Goal: Task Accomplishment & Management: Manage account settings

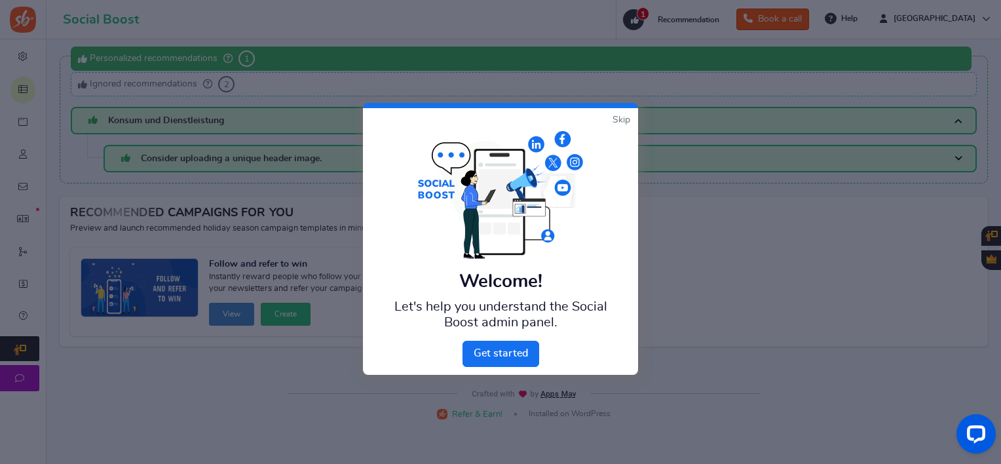
click at [621, 117] on link "Skip" at bounding box center [621, 119] width 18 height 13
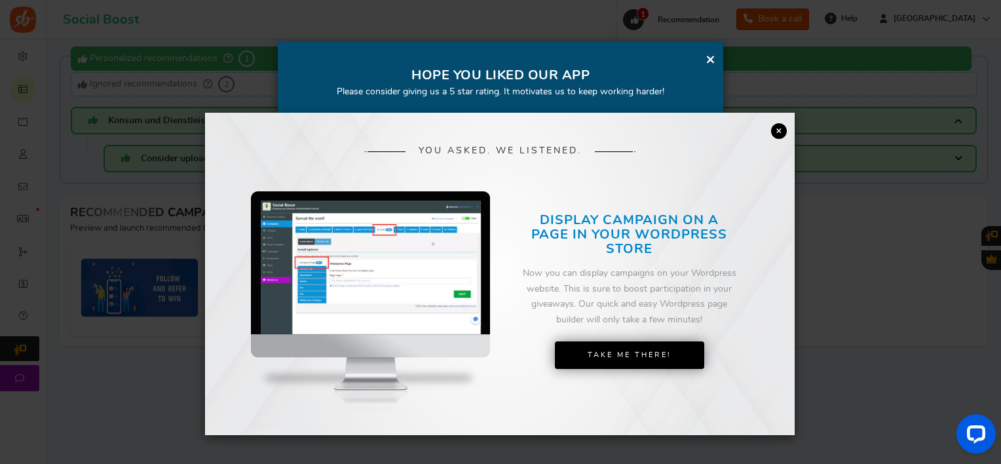
click at [778, 128] on link "×" at bounding box center [779, 131] width 16 height 16
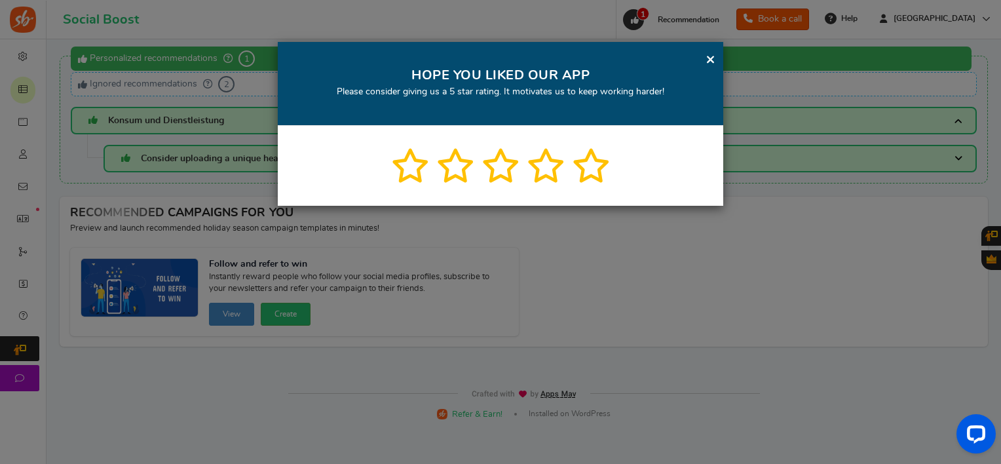
click at [707, 62] on link "×" at bounding box center [710, 59] width 10 height 16
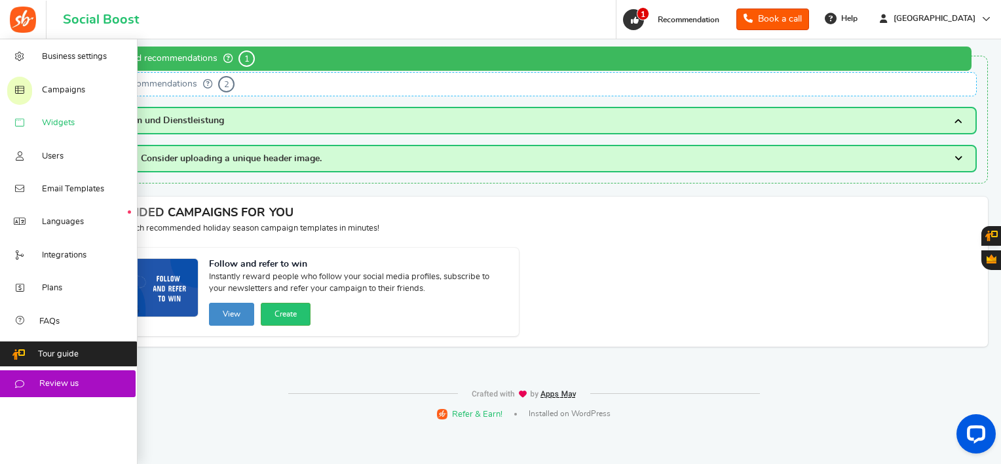
click at [61, 123] on span "Widgets" at bounding box center [58, 123] width 33 height 12
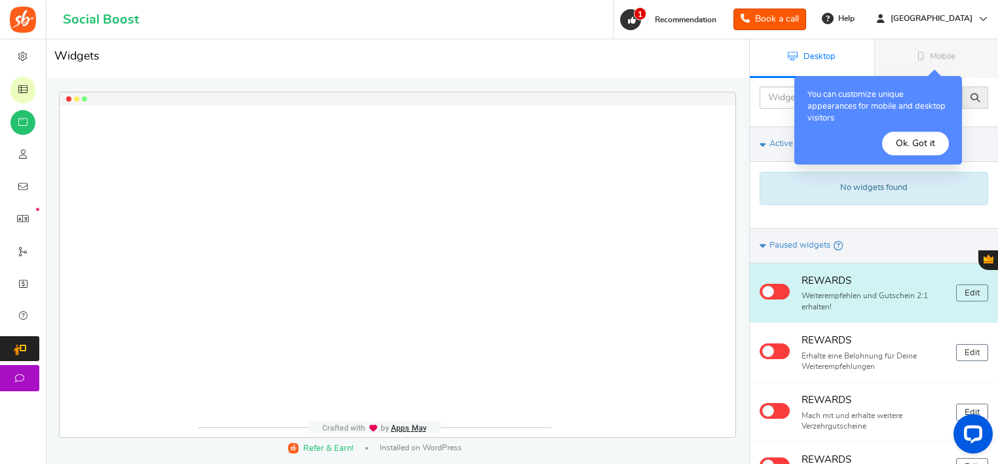
click at [786, 293] on span at bounding box center [775, 292] width 30 height 16
click at [768, 293] on input "checkbox" at bounding box center [764, 290] width 9 height 9
checkbox input "true"
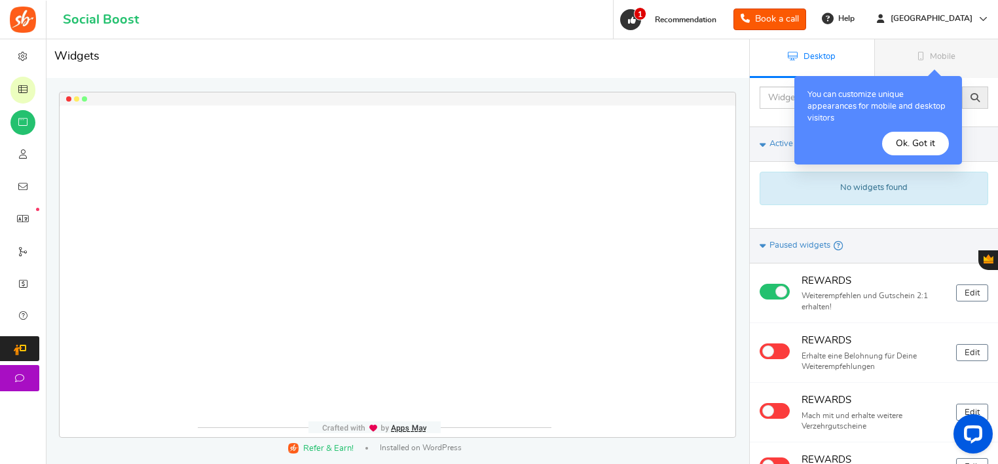
click at [443, 244] on div at bounding box center [398, 270] width 676 height 331
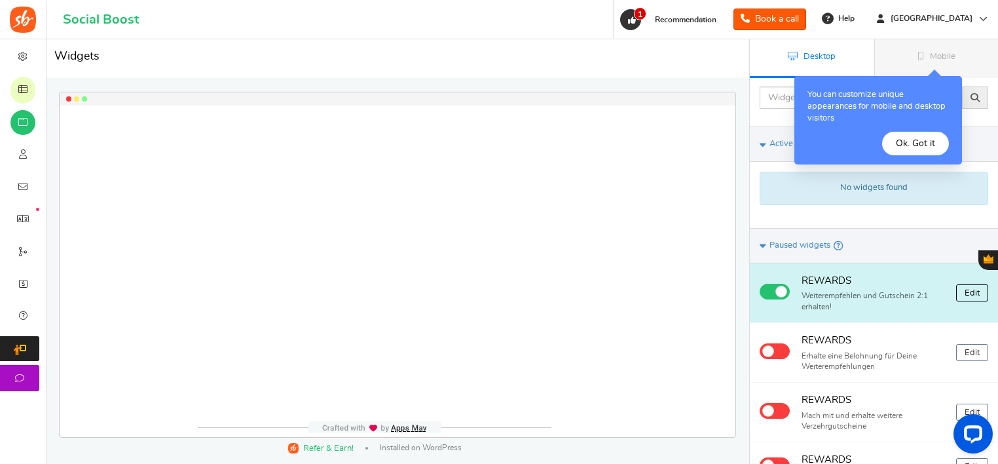
click at [972, 296] on link "Edit" at bounding box center [972, 292] width 32 height 17
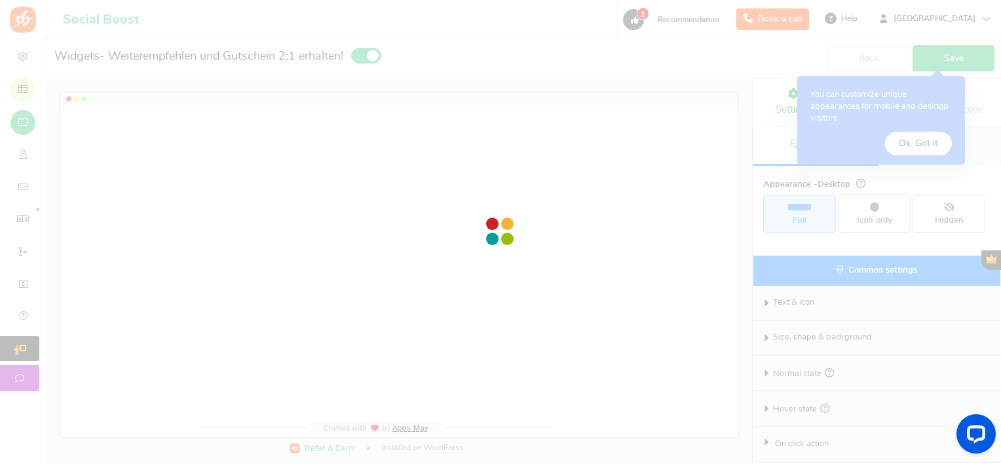
radio input "true"
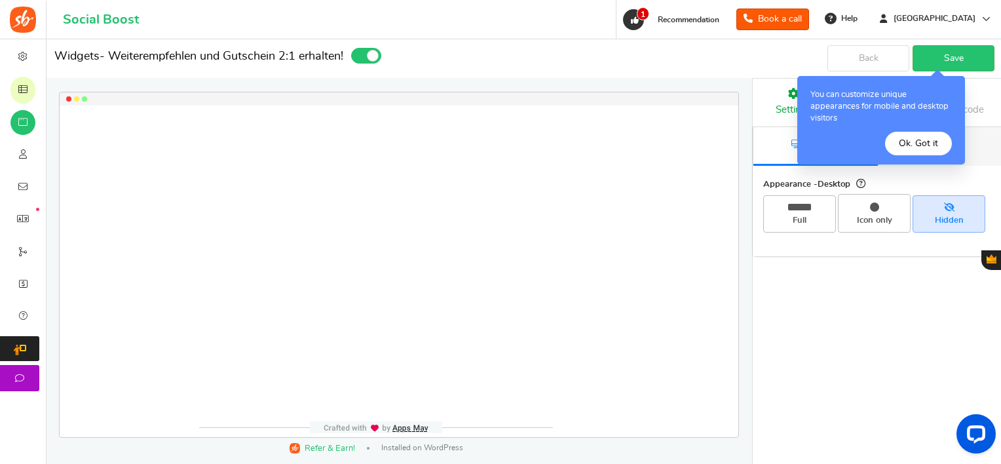
click at [791, 303] on div "Please enter a widget name or campaign name No results found Widget is showing …" at bounding box center [876, 251] width 249 height 424
click at [942, 135] on button "Ok. Got it" at bounding box center [918, 144] width 67 height 24
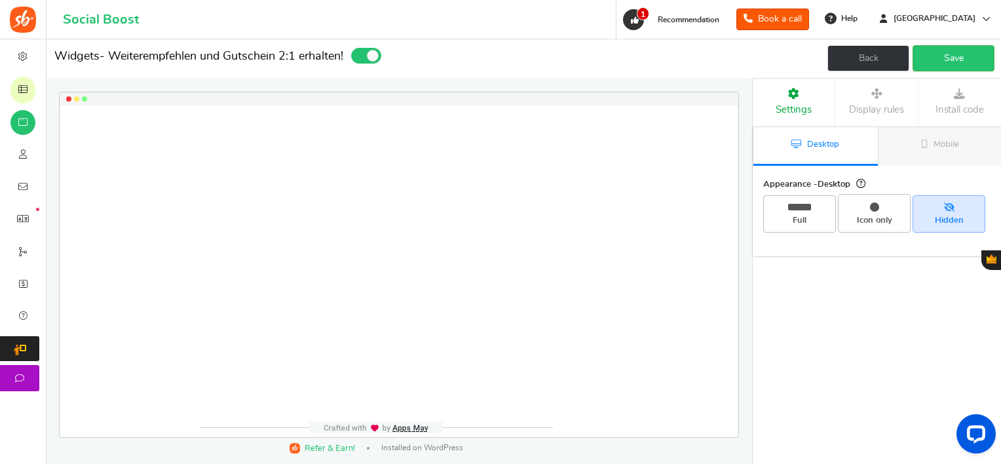
click at [844, 53] on link "Back" at bounding box center [868, 58] width 82 height 26
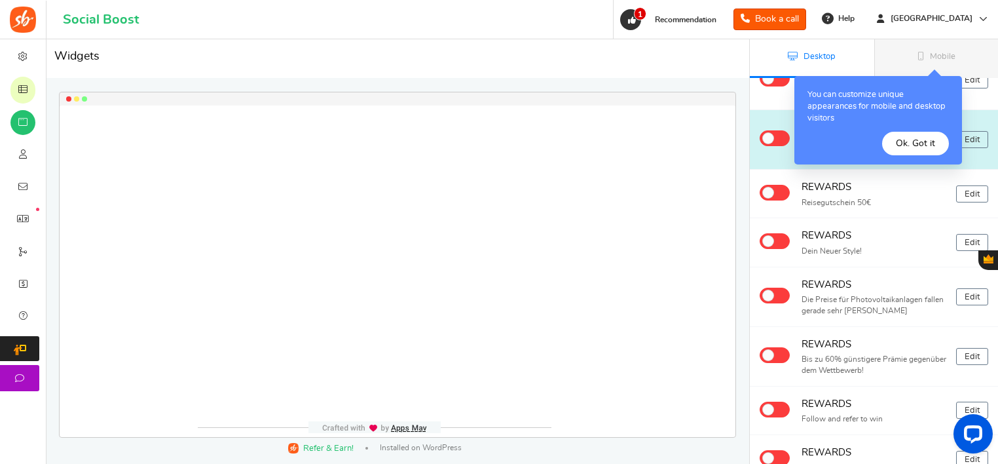
scroll to position [262, 0]
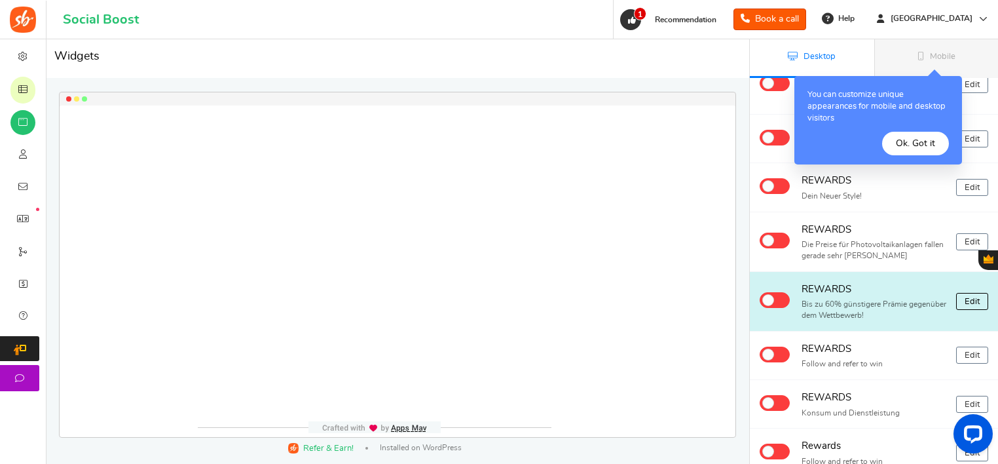
click at [972, 293] on link "Edit" at bounding box center [972, 301] width 32 height 17
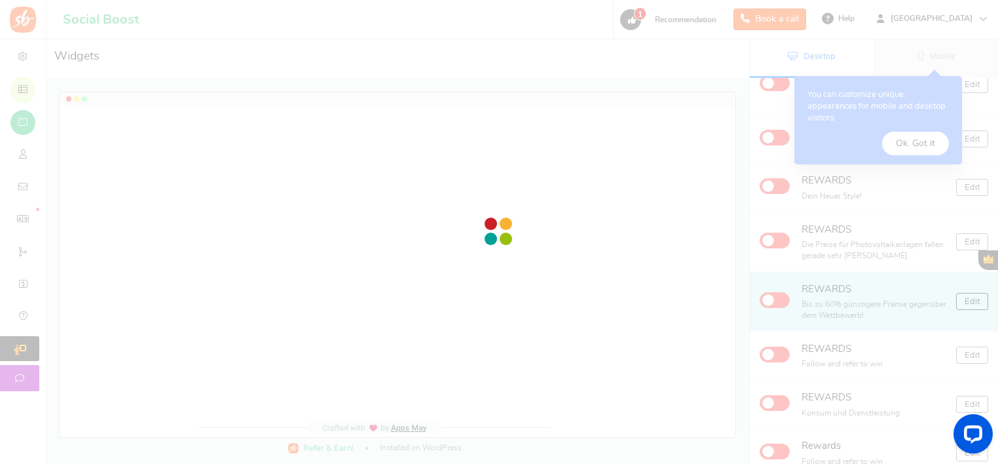
scroll to position [0, 0]
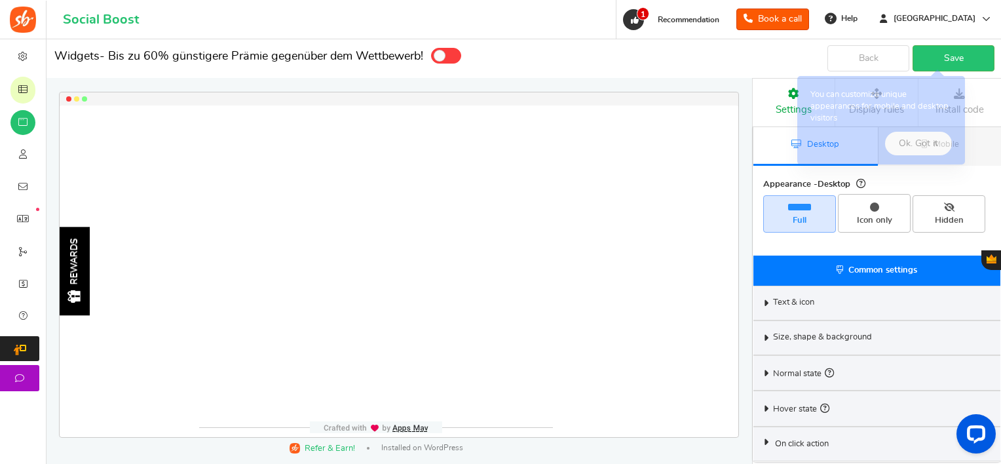
select select "left-side-drawer"
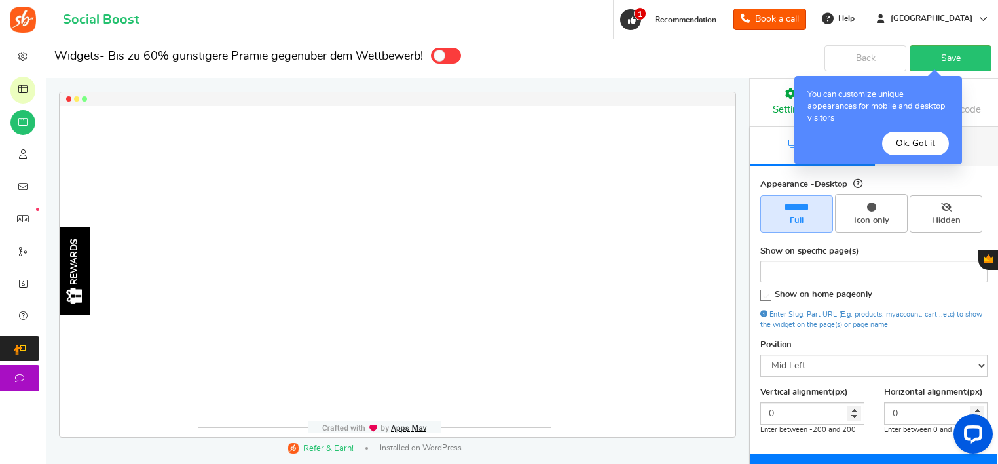
click at [914, 144] on button "Ok. Got it" at bounding box center [915, 144] width 67 height 24
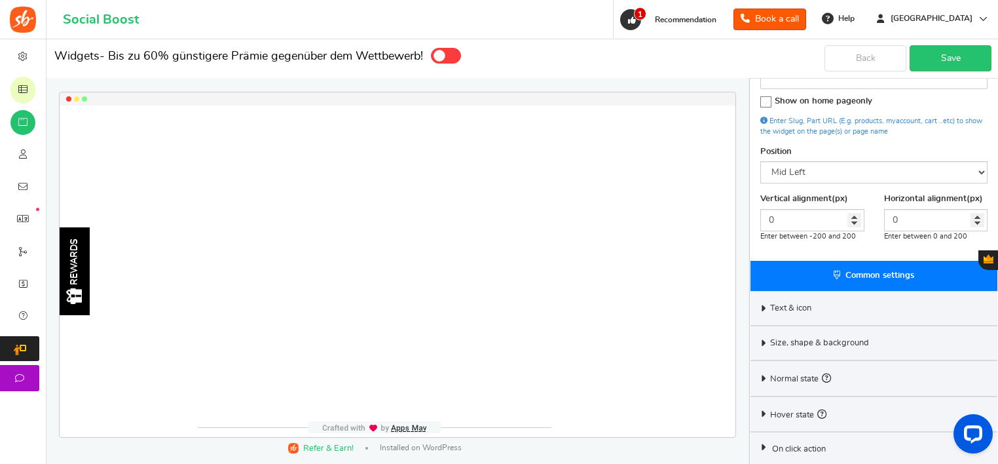
scroll to position [194, 0]
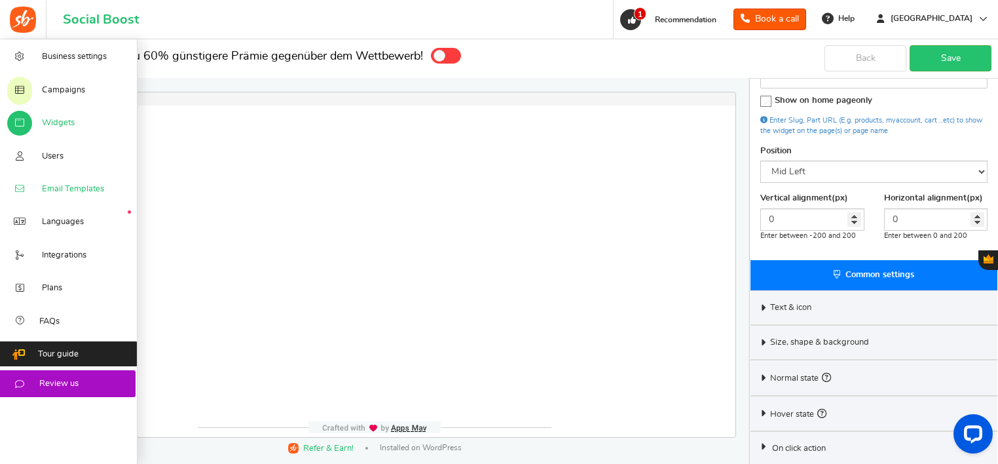
click at [92, 184] on link "Email Templates" at bounding box center [69, 188] width 138 height 33
